Goal: Task Accomplishment & Management: Complete application form

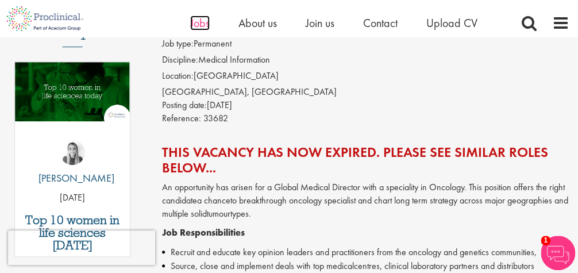
click at [195, 24] on span "Jobs" at bounding box center [200, 23] width 20 height 15
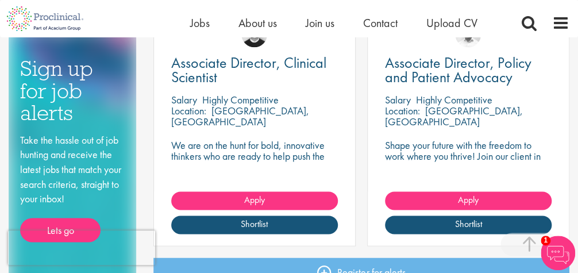
scroll to position [495, 0]
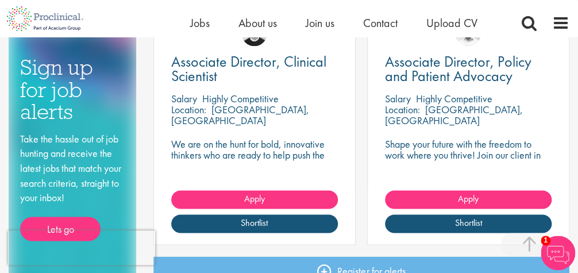
click at [245, 156] on p "We are on the hunt for bold, innovative thinkers who are ready to help push the…" at bounding box center [254, 160] width 167 height 44
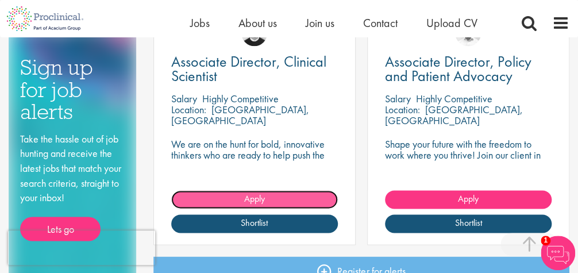
click at [250, 196] on span "Apply" at bounding box center [254, 198] width 21 height 12
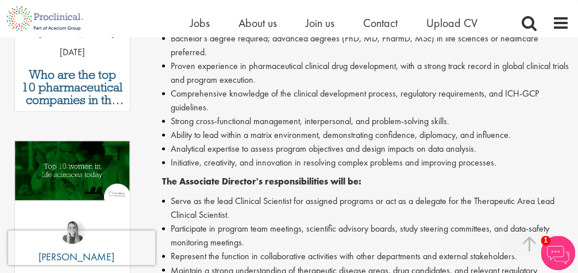
scroll to position [447, 0]
